Goal: Task Accomplishment & Management: Use online tool/utility

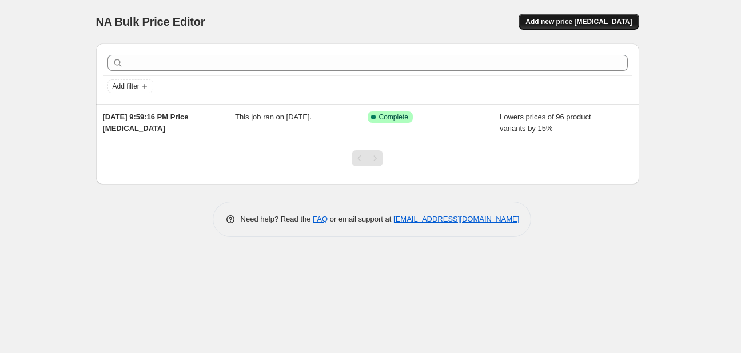
click at [574, 26] on button "Add new price change job" at bounding box center [578, 22] width 120 height 16
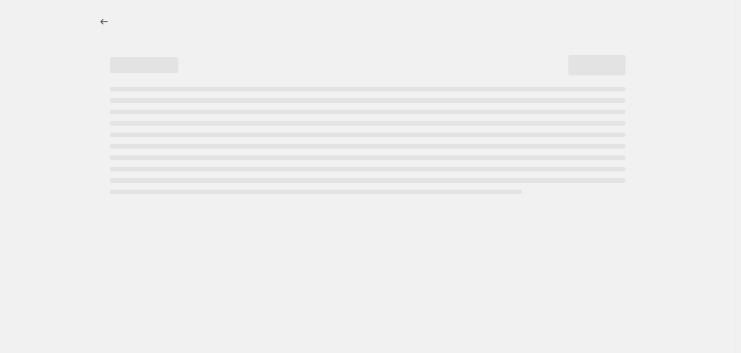
select select "percentage"
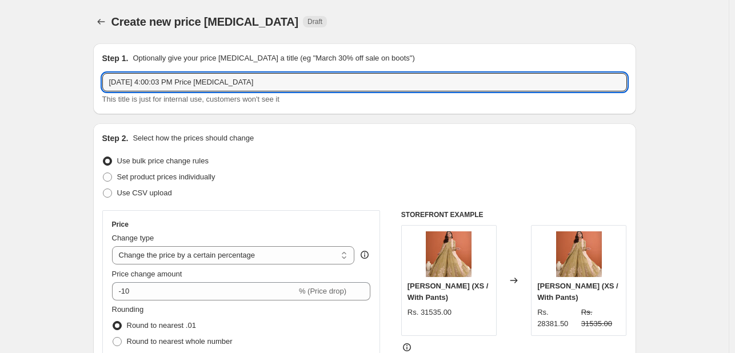
drag, startPoint x: 178, startPoint y: 79, endPoint x: 57, endPoint y: 86, distance: 121.3
type input "Nazakat"
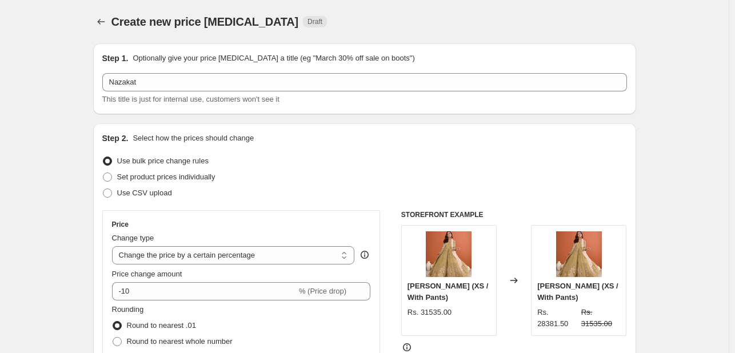
scroll to position [146, 0]
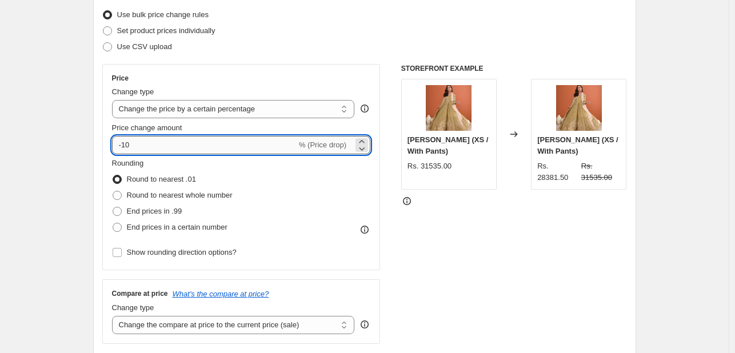
click at [235, 149] on input "-10" at bounding box center [204, 145] width 185 height 18
type input "-1"
type input "20"
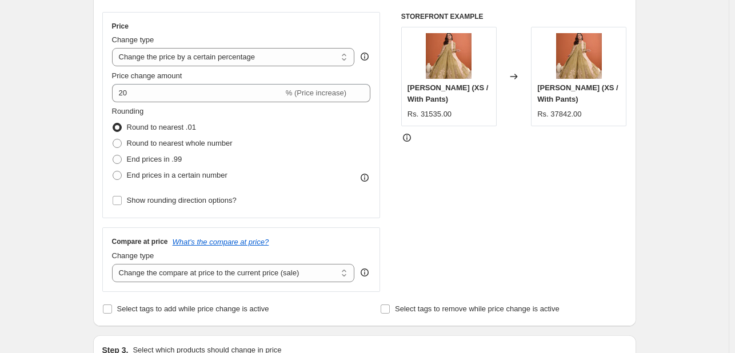
scroll to position [199, 0]
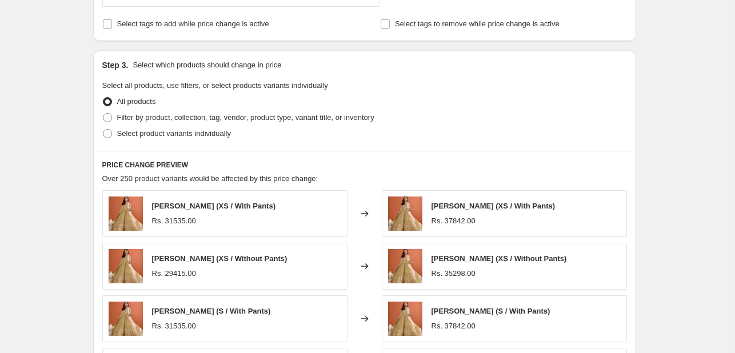
scroll to position [472, 0]
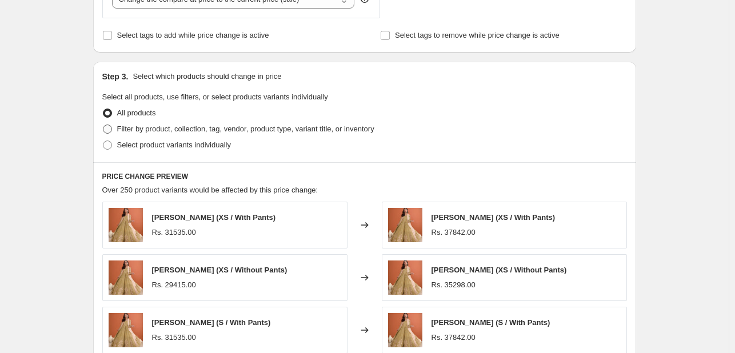
click at [114, 135] on label "Filter by product, collection, tag, vendor, product type, variant title, or inv…" at bounding box center [238, 129] width 272 height 16
click at [103, 125] on input "Filter by product, collection, tag, vendor, product type, variant title, or inv…" at bounding box center [103, 125] width 1 height 1
radio input "true"
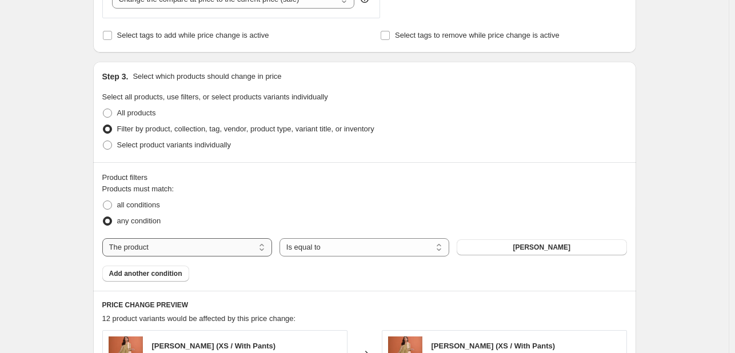
click at [247, 247] on select "The product The product's collection The product's tag The product's vendor The…" at bounding box center [187, 247] width 170 height 18
select select "collection"
click at [541, 253] on button "New Arrivals" at bounding box center [542, 247] width 170 height 16
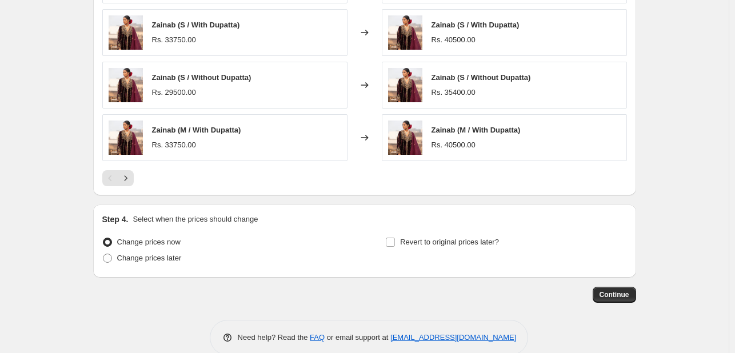
scroll to position [916, 0]
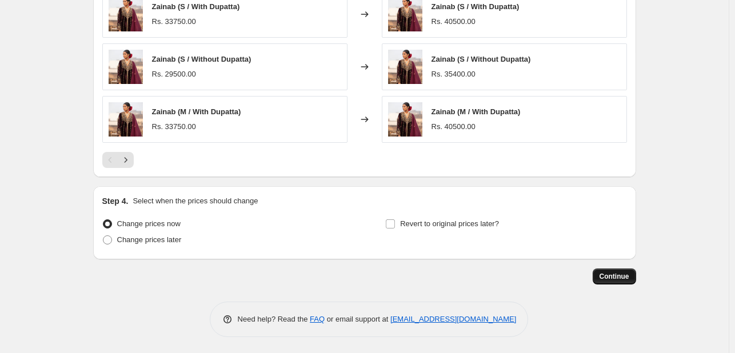
click at [629, 274] on span "Continue" at bounding box center [614, 276] width 30 height 9
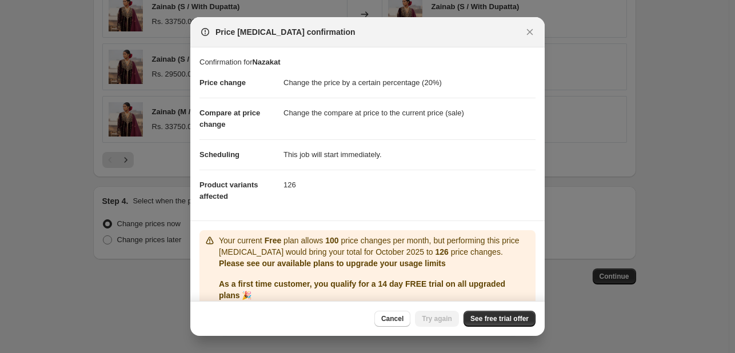
scroll to position [45, 0]
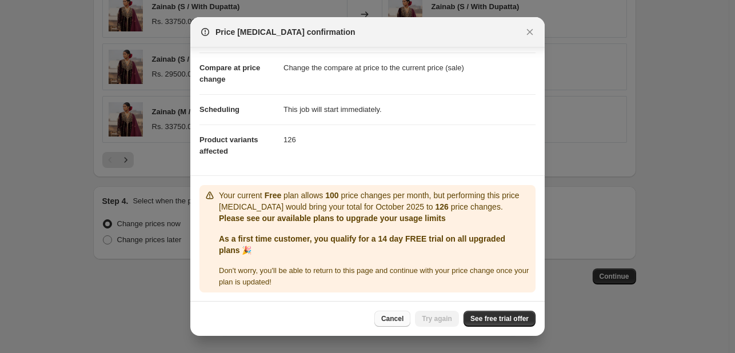
click at [403, 321] on span "Cancel" at bounding box center [392, 318] width 22 height 9
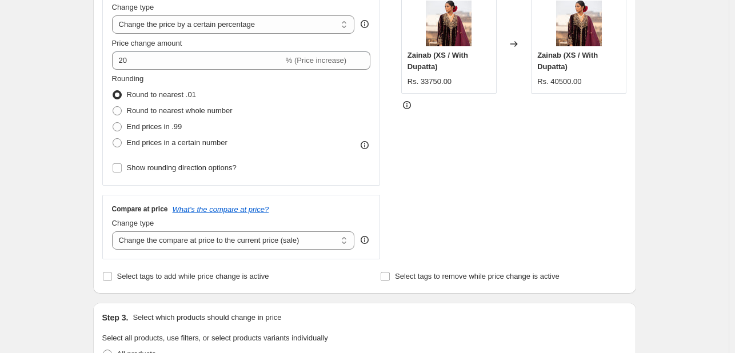
scroll to position [0, 0]
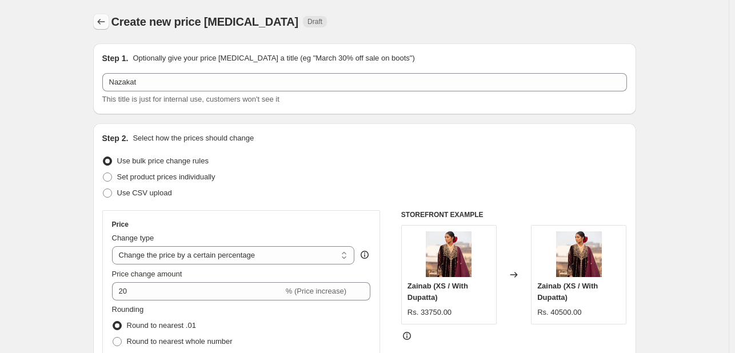
click at [99, 28] on button "Price change jobs" at bounding box center [101, 22] width 16 height 16
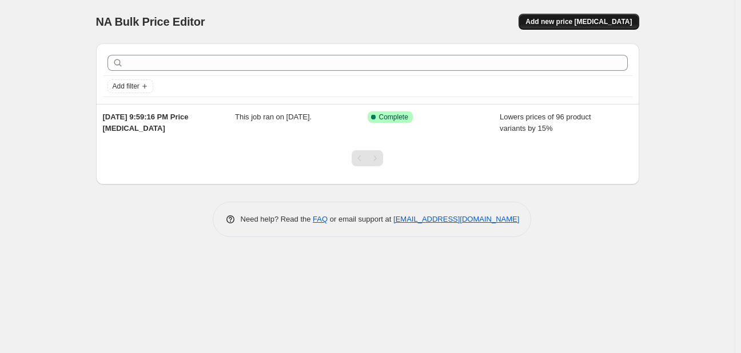
click at [589, 24] on span "Add new price [MEDICAL_DATA]" at bounding box center [578, 21] width 106 height 9
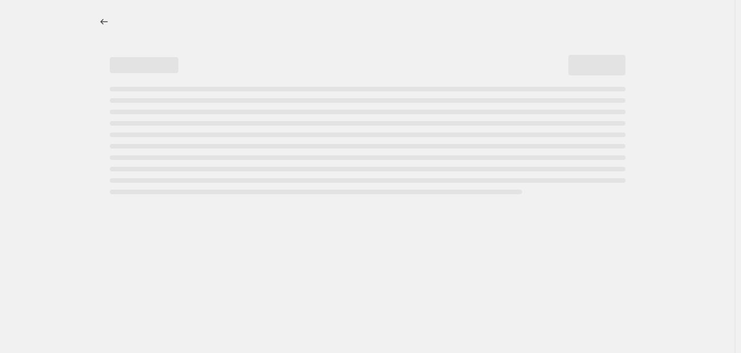
select select "percentage"
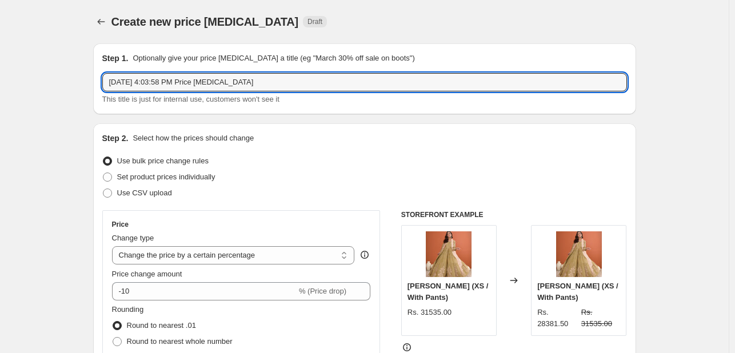
drag, startPoint x: 276, startPoint y: 87, endPoint x: 41, endPoint y: 66, distance: 235.7
type input "Nazakat"
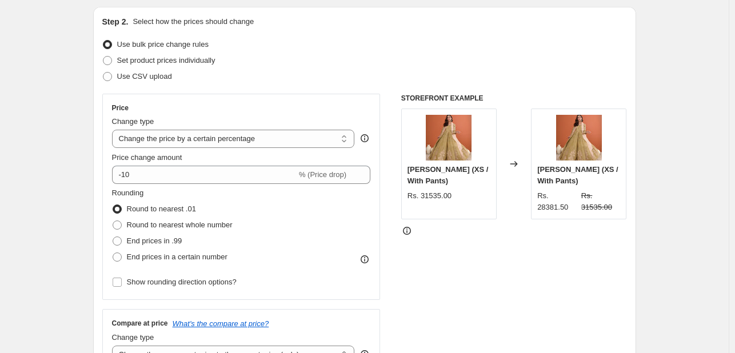
scroll to position [122, 0]
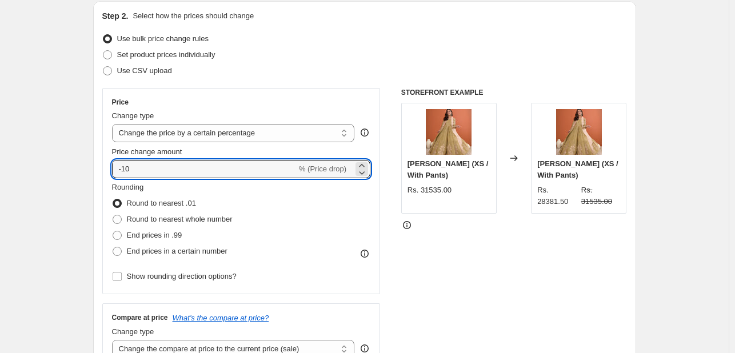
drag, startPoint x: 149, startPoint y: 167, endPoint x: 72, endPoint y: 167, distance: 76.6
type input "20"
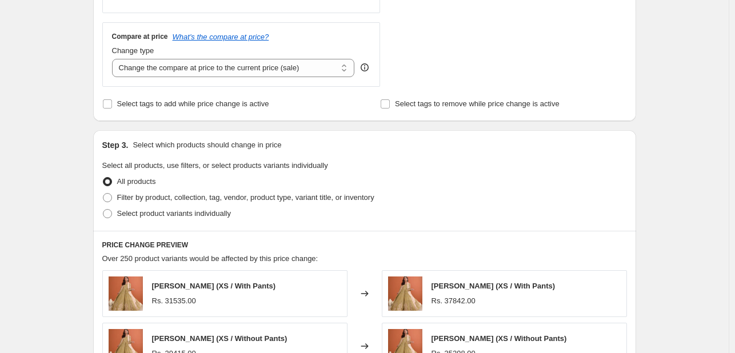
scroll to position [495, 0]
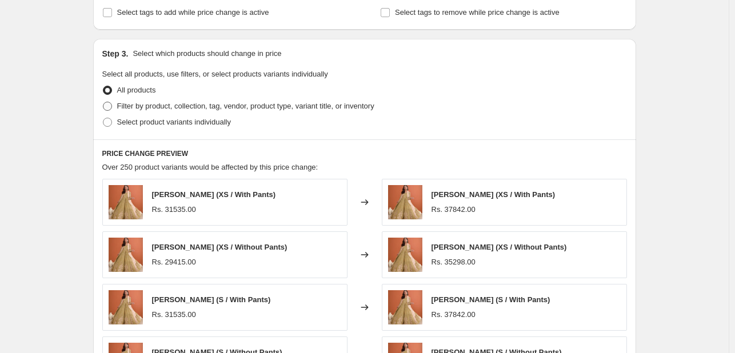
click at [129, 105] on span "Filter by product, collection, tag, vendor, product type, variant title, or inv…" at bounding box center [245, 106] width 257 height 9
click at [103, 102] on input "Filter by product, collection, tag, vendor, product type, variant title, or inv…" at bounding box center [103, 102] width 1 height 1
radio input "true"
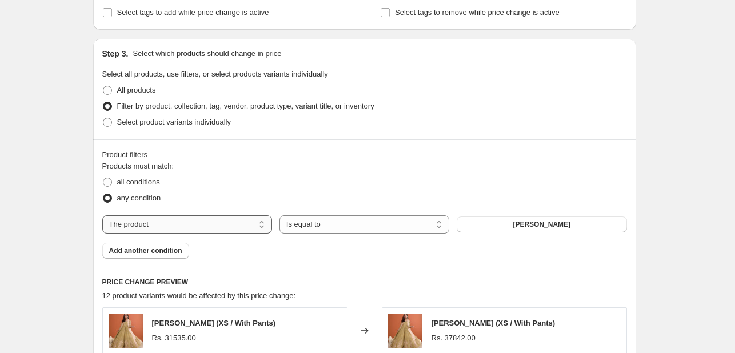
click at [219, 231] on select "The product The product's collection The product's tag The product's vendor The…" at bounding box center [187, 224] width 170 height 18
select select "collection"
click at [499, 221] on button "New Arrivals" at bounding box center [542, 225] width 170 height 16
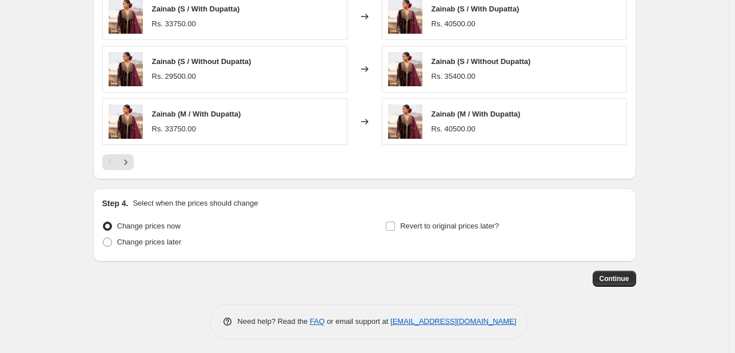
scroll to position [916, 0]
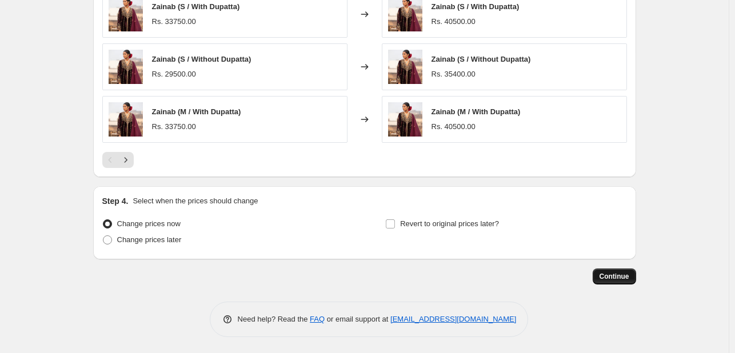
click at [613, 277] on span "Continue" at bounding box center [614, 276] width 30 height 9
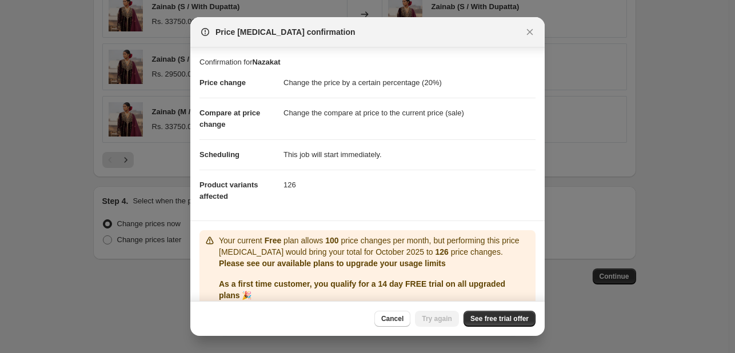
scroll to position [45, 0]
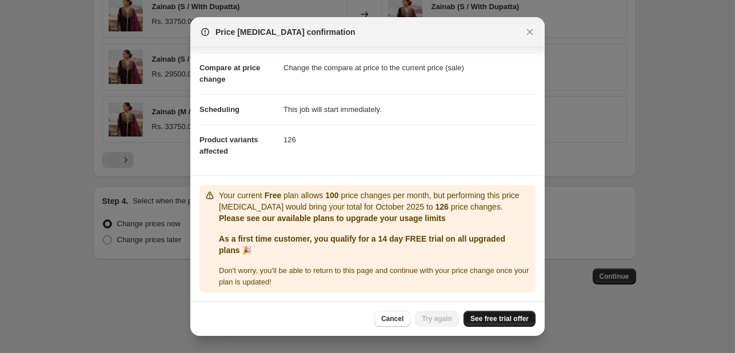
click at [482, 324] on link "See free trial offer" at bounding box center [499, 319] width 72 height 16
click at [426, 316] on span "Try again" at bounding box center [437, 318] width 30 height 9
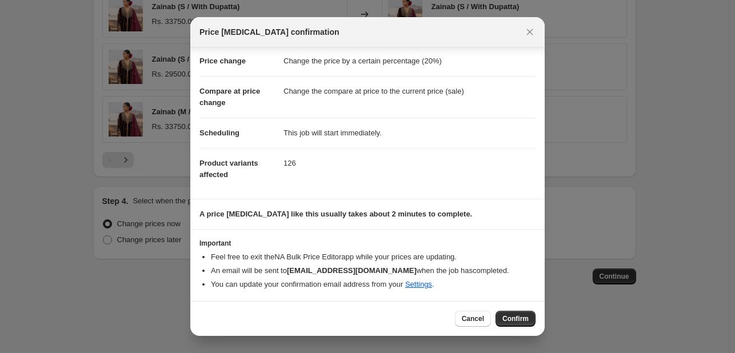
scroll to position [0, 0]
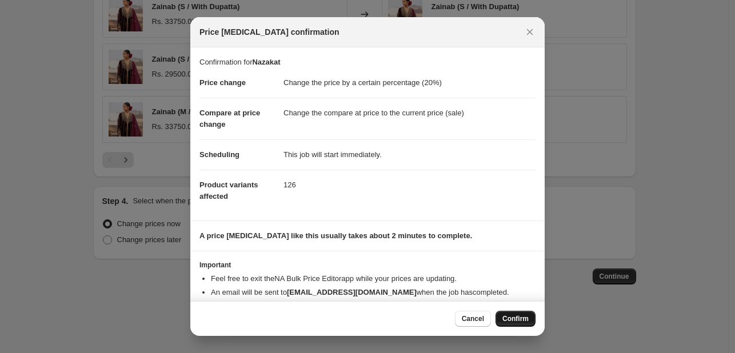
click at [528, 323] on button "Confirm" at bounding box center [515, 319] width 40 height 16
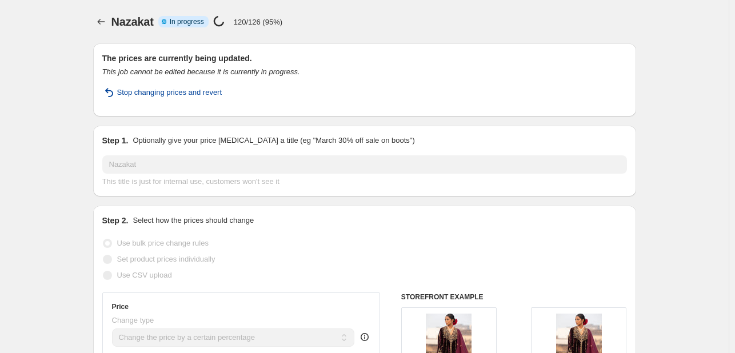
click at [133, 99] on button "Stop changing prices and revert" at bounding box center [162, 92] width 134 height 18
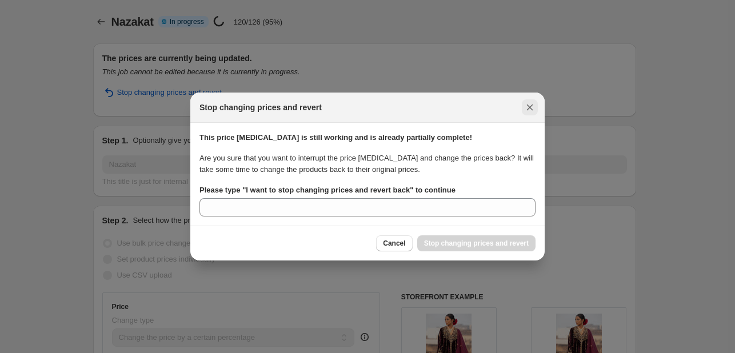
click at [525, 99] on button "Close" at bounding box center [530, 107] width 16 height 16
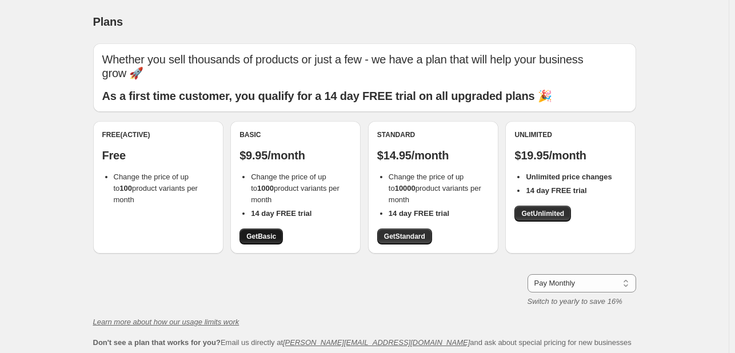
click at [263, 238] on span "Get Basic" at bounding box center [261, 236] width 30 height 9
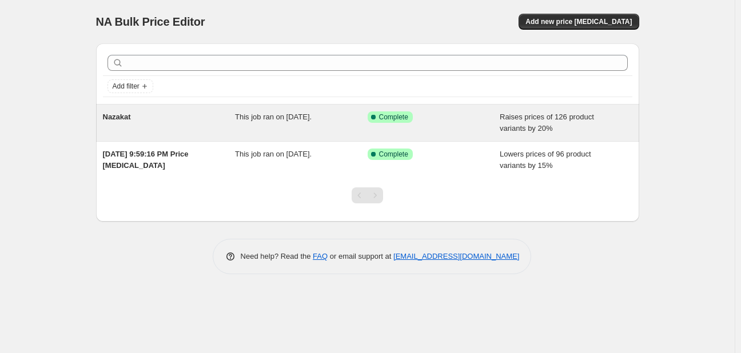
click at [121, 111] on div "Nazakat" at bounding box center [169, 122] width 133 height 23
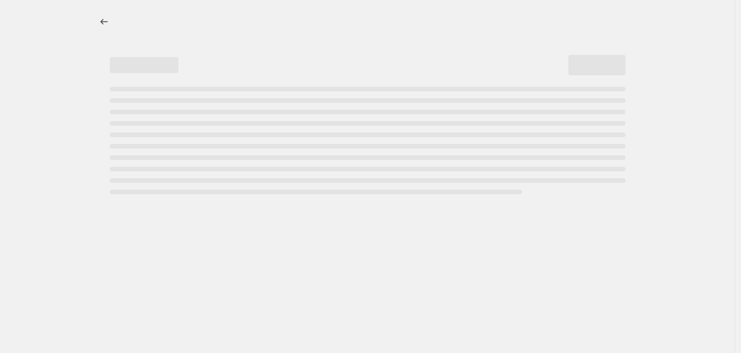
select select "percentage"
select select "collection"
